Goal: Transaction & Acquisition: Book appointment/travel/reservation

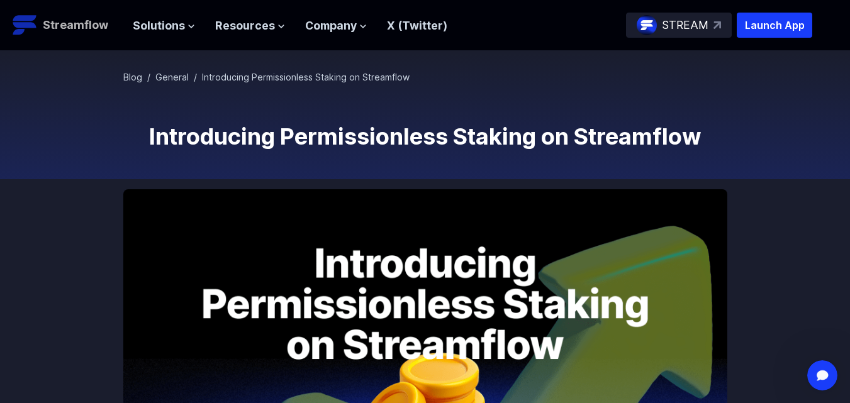
click at [23, 21] on img at bounding box center [25, 25] width 25 height 25
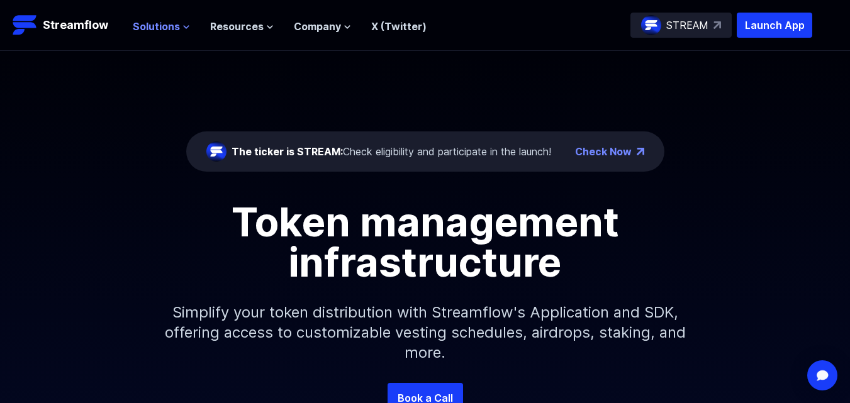
click at [165, 30] on span "Solutions" at bounding box center [156, 26] width 47 height 15
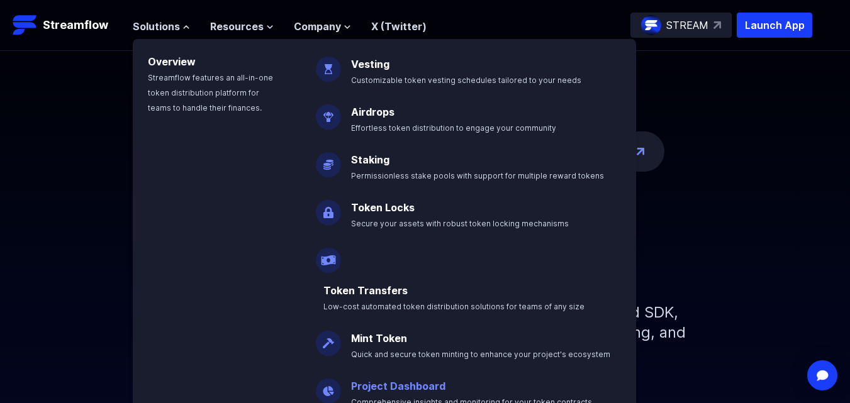
click at [432, 369] on p "Project Dashboard Comprehensive insights and monitoring for your token contracts" at bounding box center [480, 389] width 274 height 40
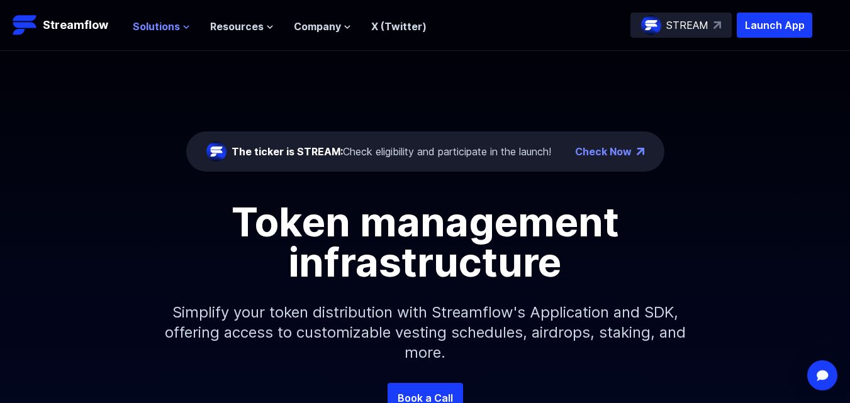
click at [165, 28] on span "Solutions" at bounding box center [156, 26] width 47 height 15
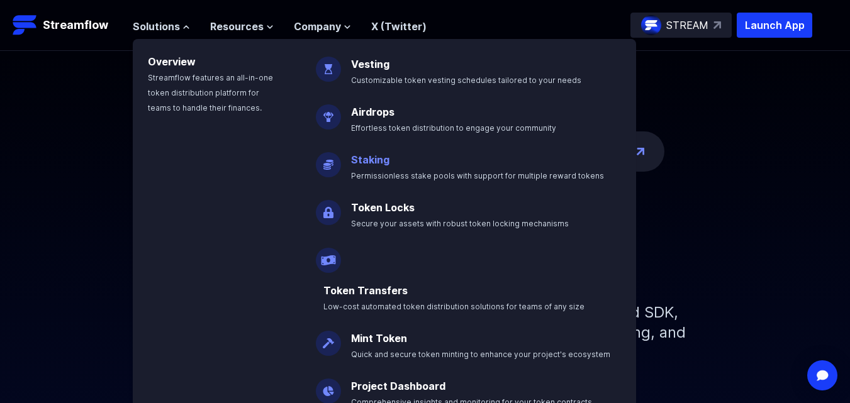
click at [387, 159] on link "Staking" at bounding box center [370, 159] width 38 height 13
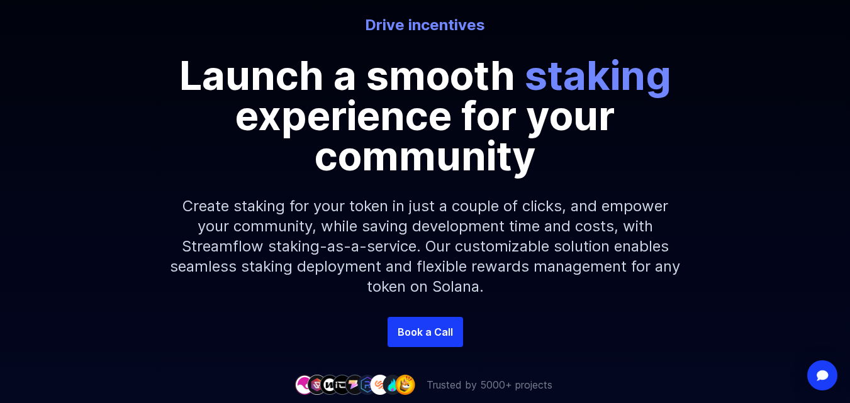
scroll to position [124, 0]
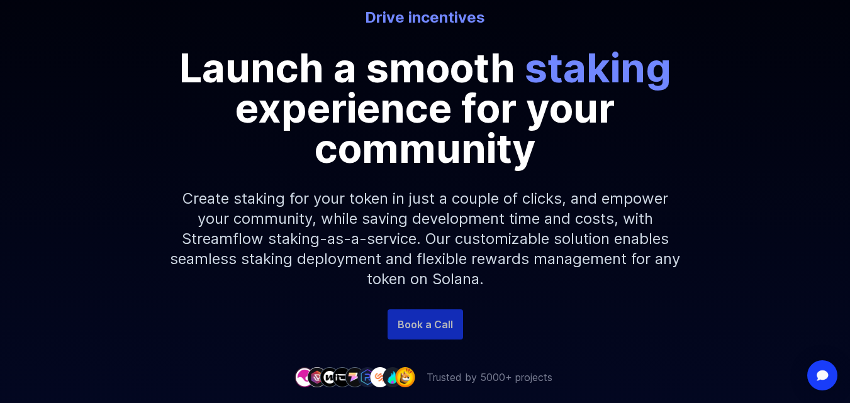
click at [411, 326] on link "Book a Call" at bounding box center [424, 324] width 75 height 30
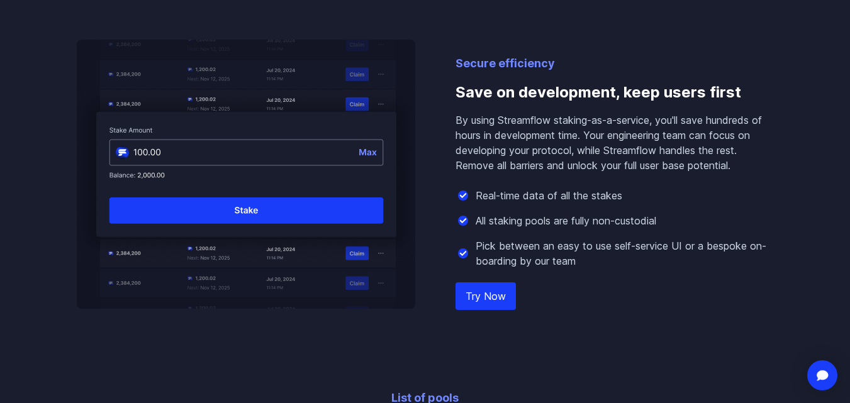
scroll to position [1388, 0]
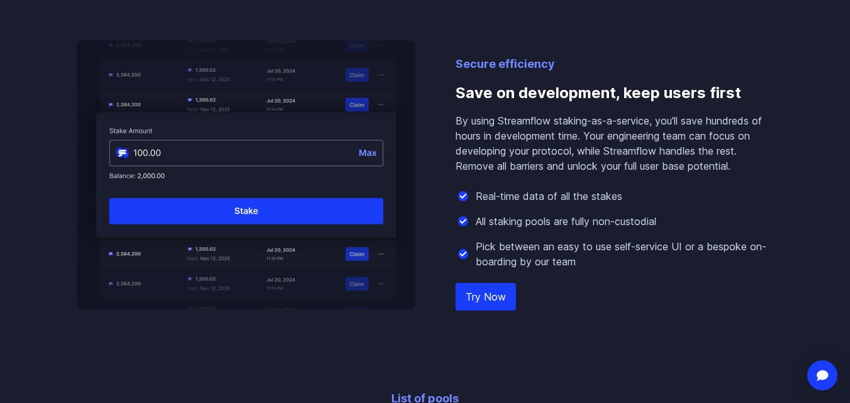
click at [474, 299] on link "Try Now" at bounding box center [485, 297] width 60 height 28
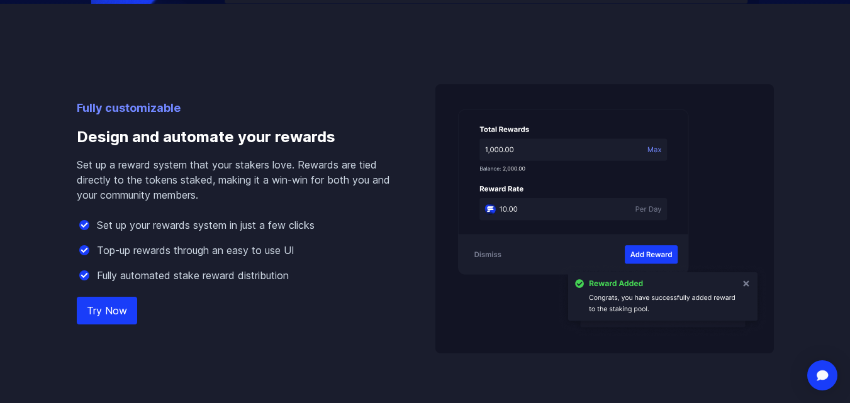
scroll to position [1002, 0]
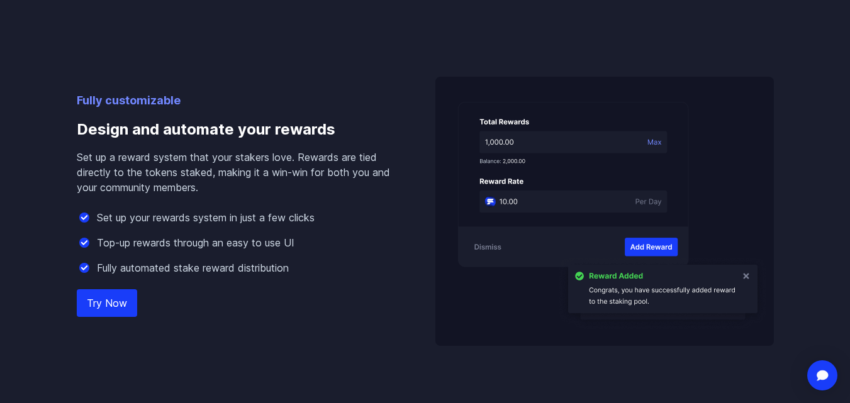
click at [94, 303] on link "Try Now" at bounding box center [107, 303] width 60 height 28
